Goal: Check status: Check status

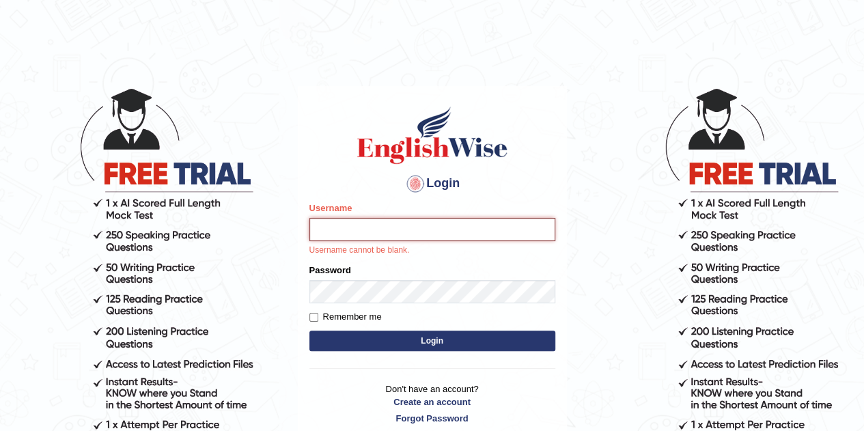
click at [404, 233] on input "Username" at bounding box center [432, 229] width 246 height 23
click at [403, 233] on input "Username" at bounding box center [432, 229] width 246 height 23
type input "Gabriele"
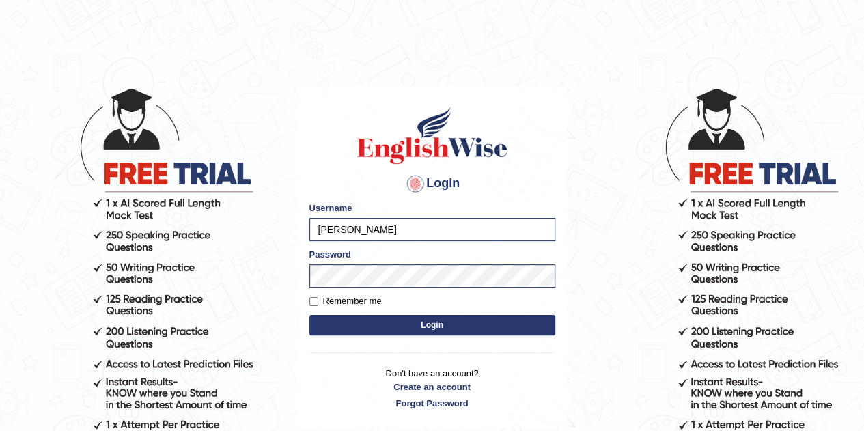
click at [428, 318] on button "Login" at bounding box center [432, 325] width 246 height 20
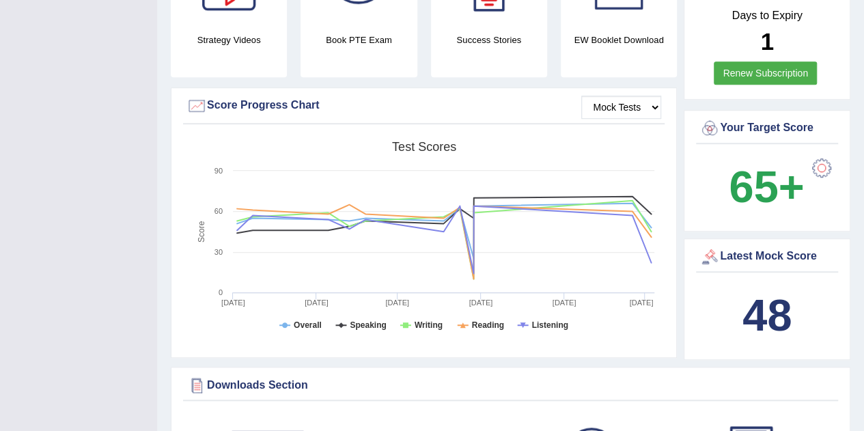
scroll to position [426, 0]
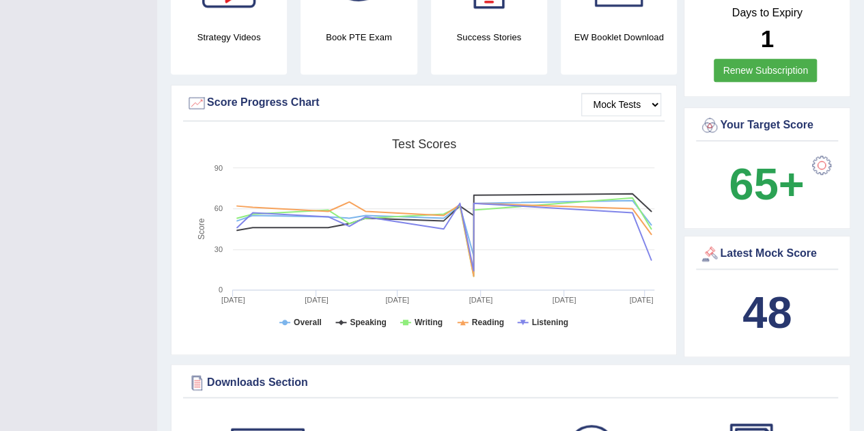
drag, startPoint x: 871, startPoint y: 62, endPoint x: 869, endPoint y: 134, distance: 71.8
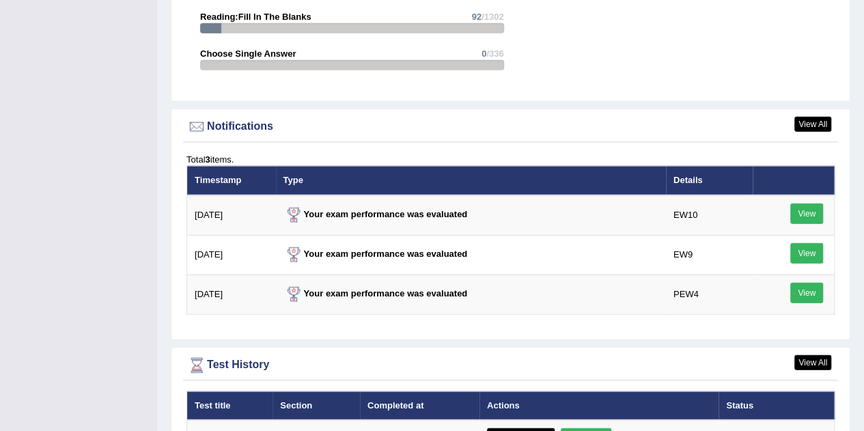
scroll to position [1723, 0]
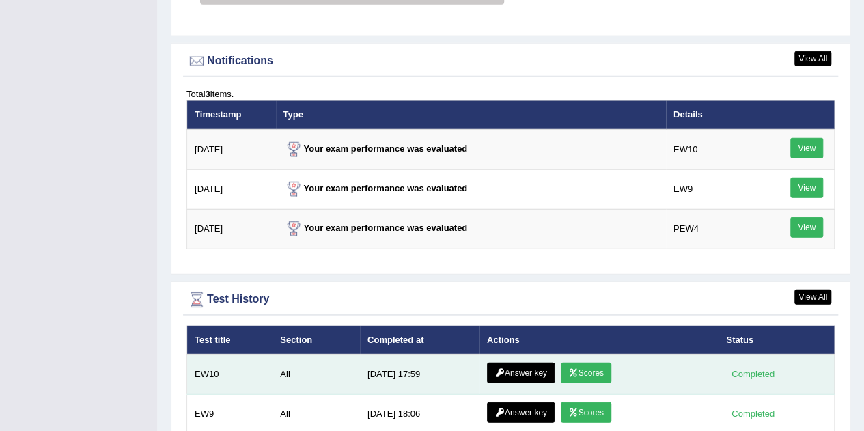
click at [602, 363] on link "Scores" at bounding box center [586, 373] width 51 height 20
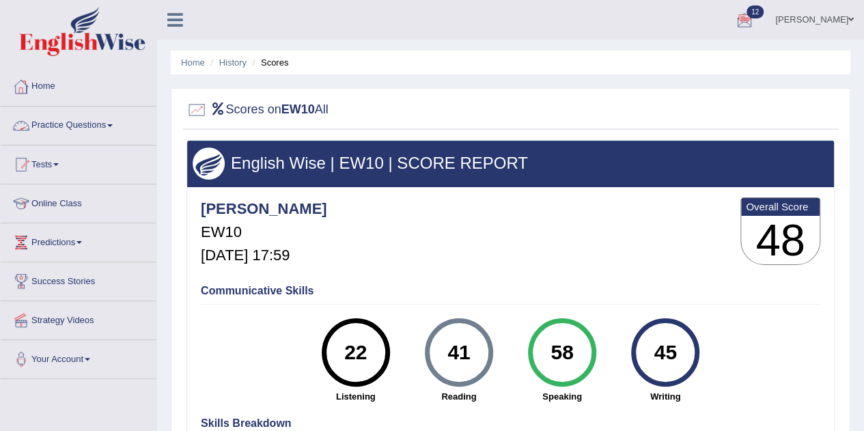
click at [40, 91] on link "Home" at bounding box center [79, 85] width 156 height 34
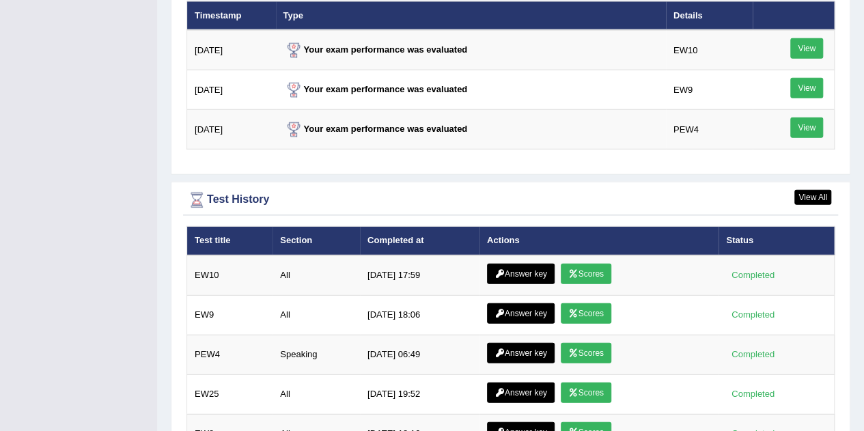
scroll to position [1739, 0]
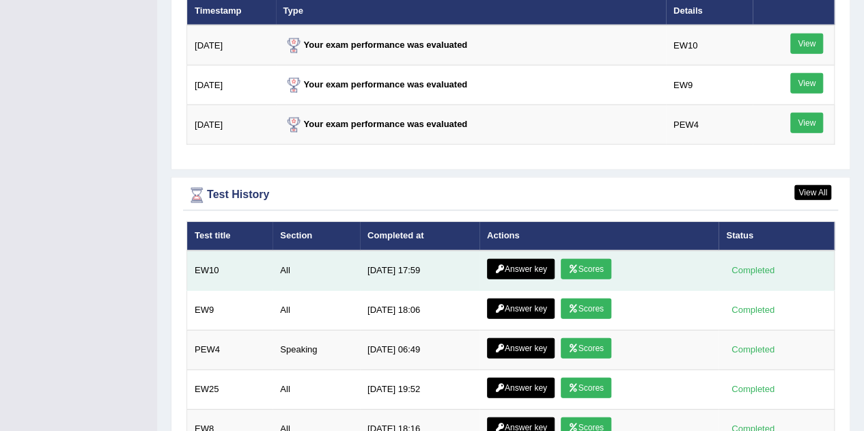
click at [335, 255] on td "All" at bounding box center [316, 271] width 87 height 40
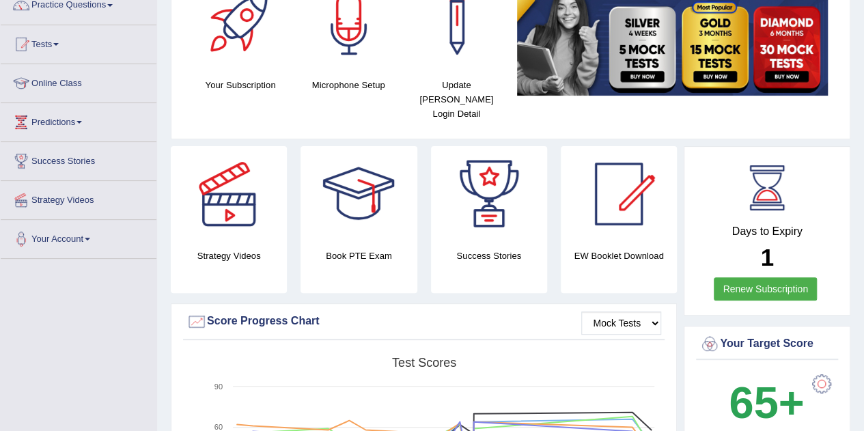
scroll to position [0, 0]
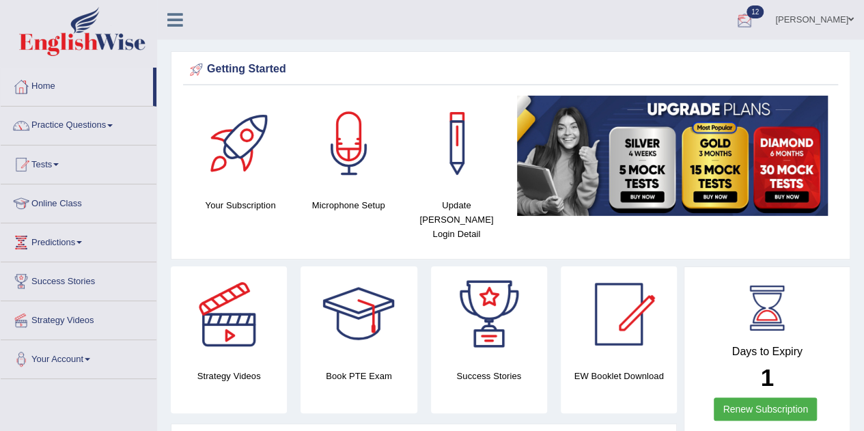
click at [734, 14] on div at bounding box center [744, 20] width 20 height 20
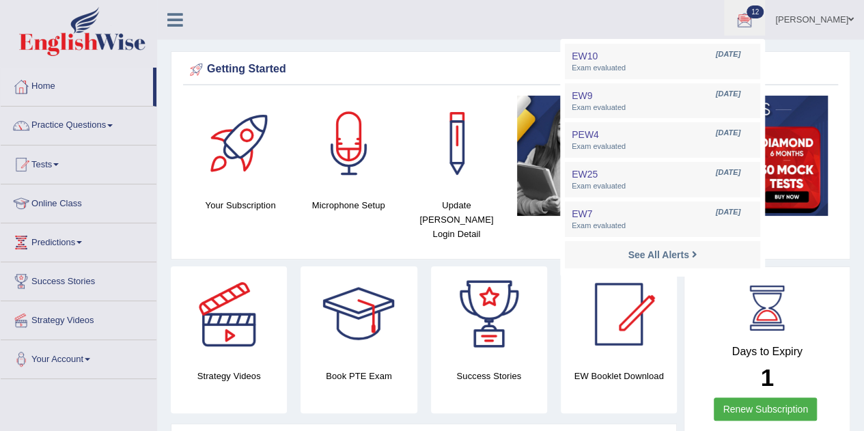
click at [556, 29] on ul "Flavia Gabriele costa Toggle navigation Username: Gabriele Access Type: Online …" at bounding box center [617, 19] width 495 height 39
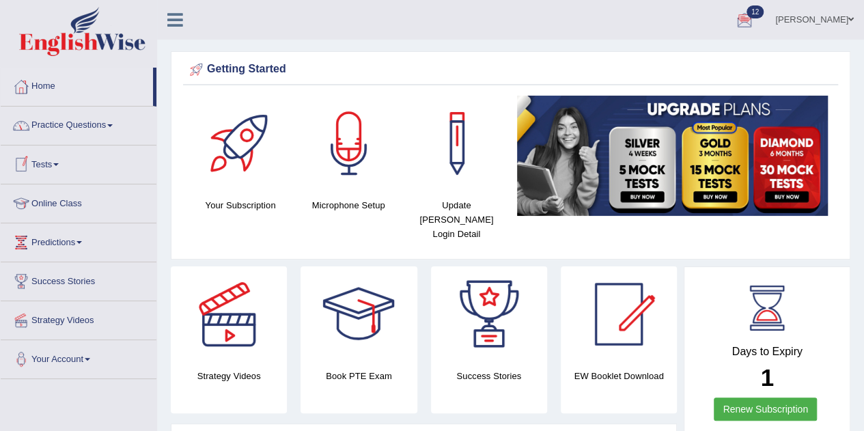
click at [85, 120] on link "Practice Questions" at bounding box center [79, 124] width 156 height 34
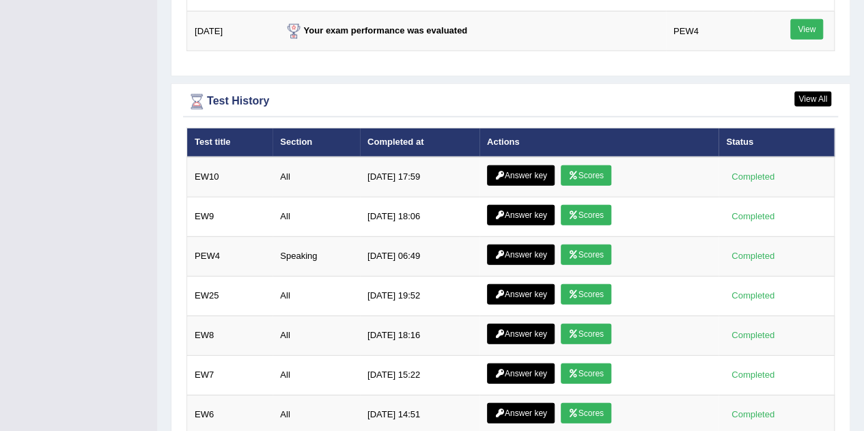
scroll to position [1841, 0]
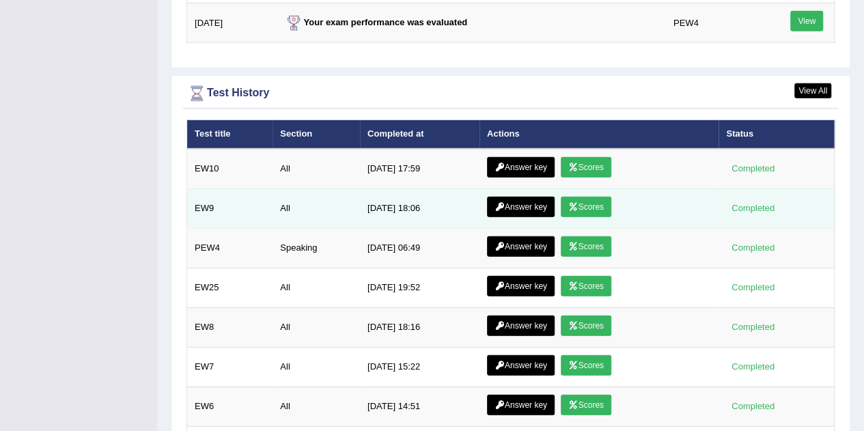
click at [585, 197] on link "Scores" at bounding box center [586, 207] width 51 height 20
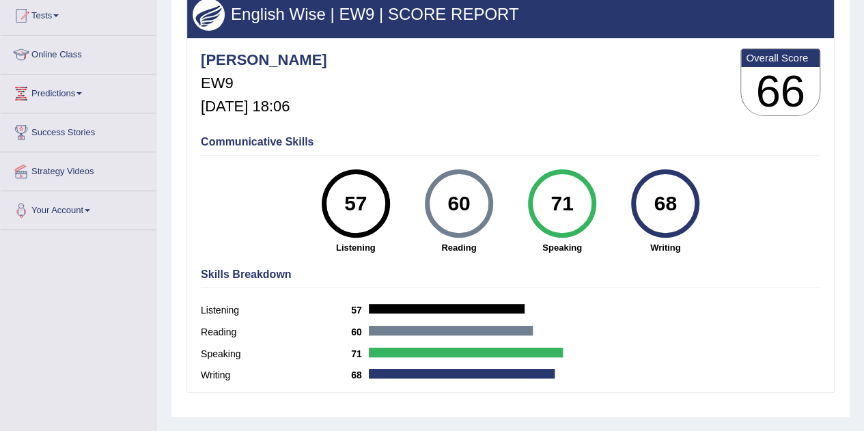
scroll to position [150, 0]
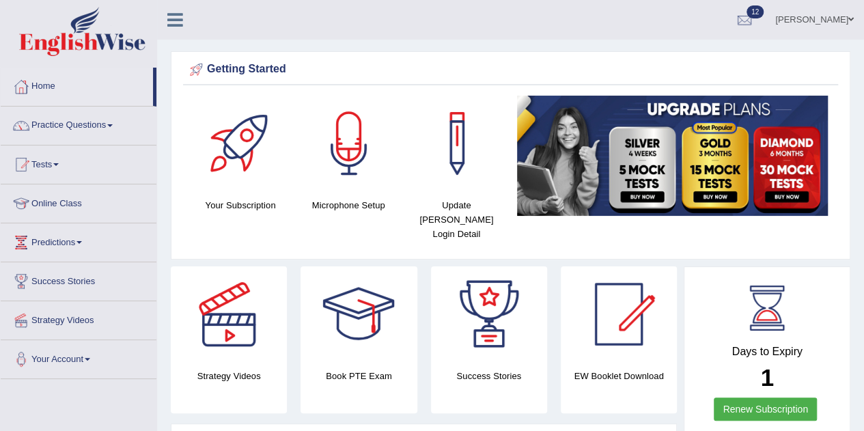
click at [747, 5] on span "12" at bounding box center [755, 11] width 17 height 13
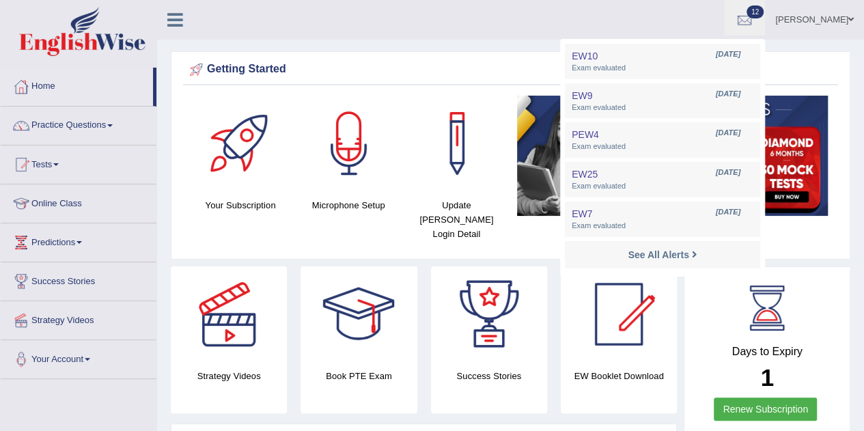
click at [776, 18] on link "Flavia Gabriele costa" at bounding box center [814, 18] width 99 height 36
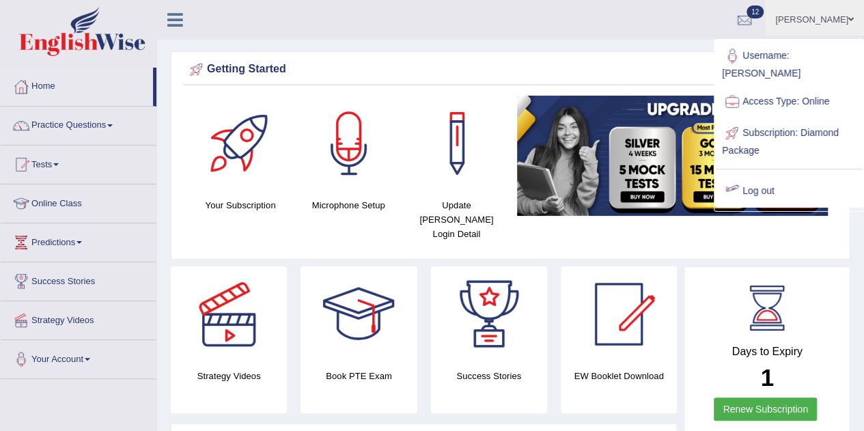
click at [772, 176] on link "Log out" at bounding box center [789, 191] width 148 height 31
